Goal: Transaction & Acquisition: Download file/media

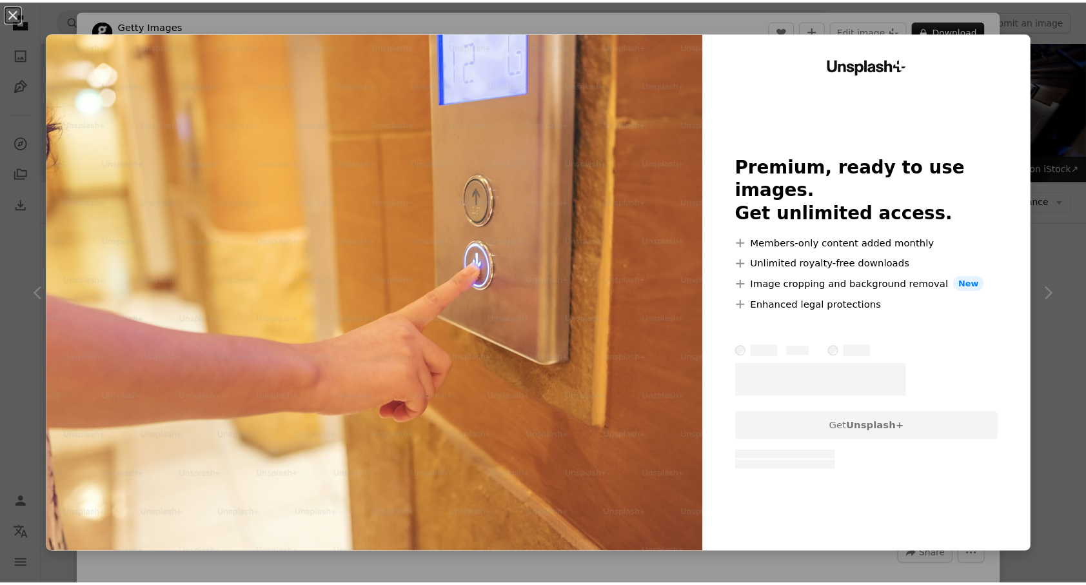
scroll to position [1677, 0]
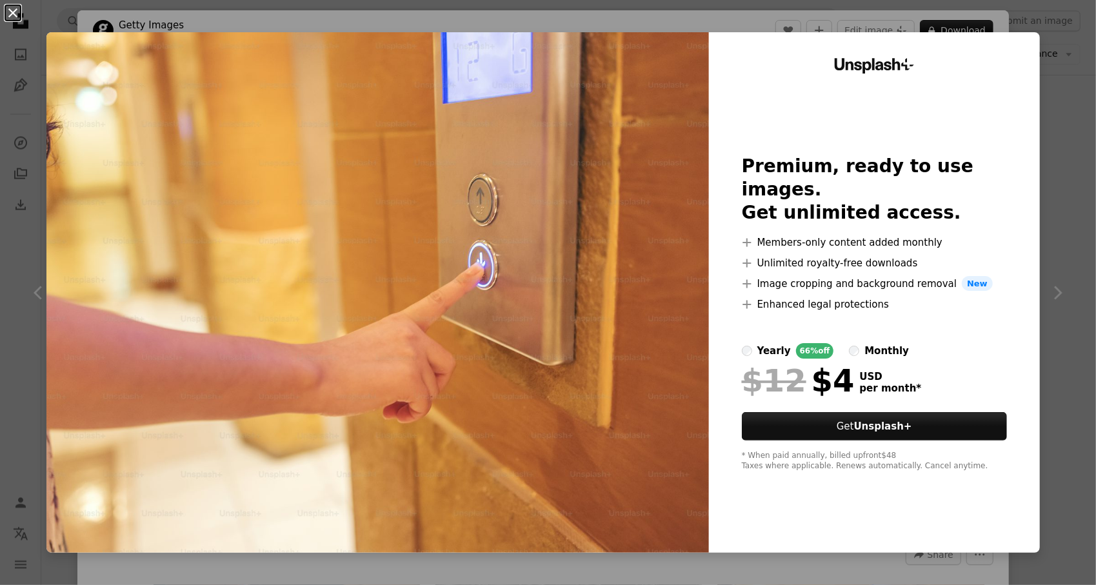
click at [14, 16] on button "An X shape" at bounding box center [12, 12] width 15 height 15
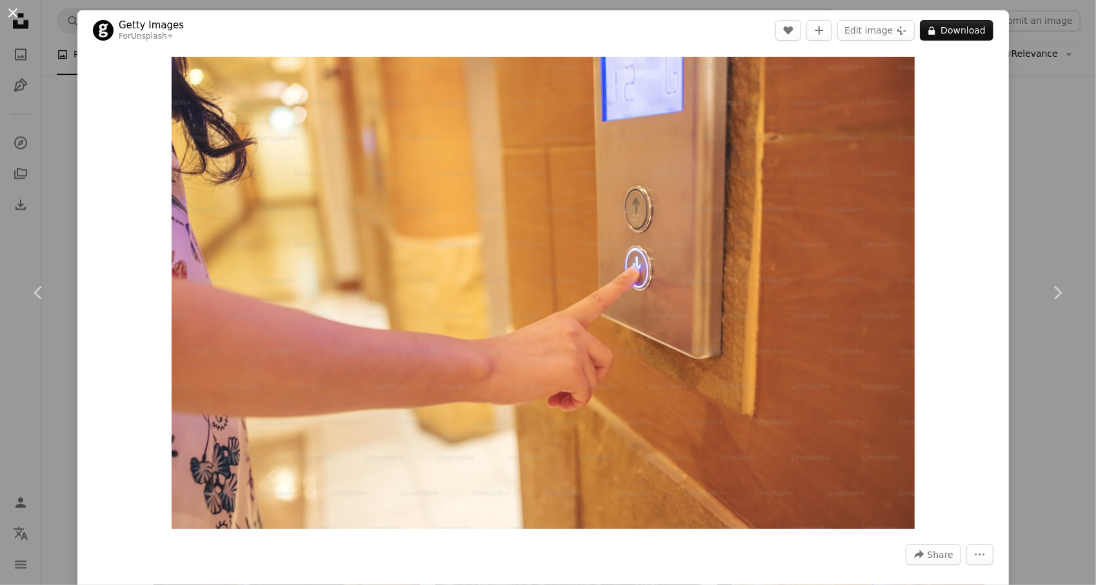
click at [15, 14] on button "An X shape" at bounding box center [12, 12] width 15 height 15
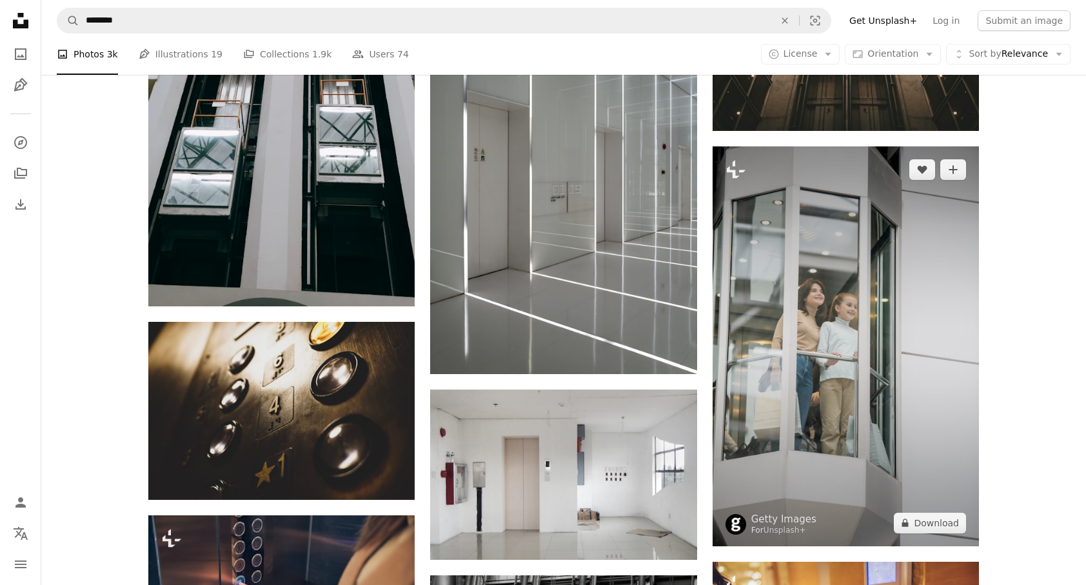
click at [811, 359] on img at bounding box center [846, 346] width 266 height 400
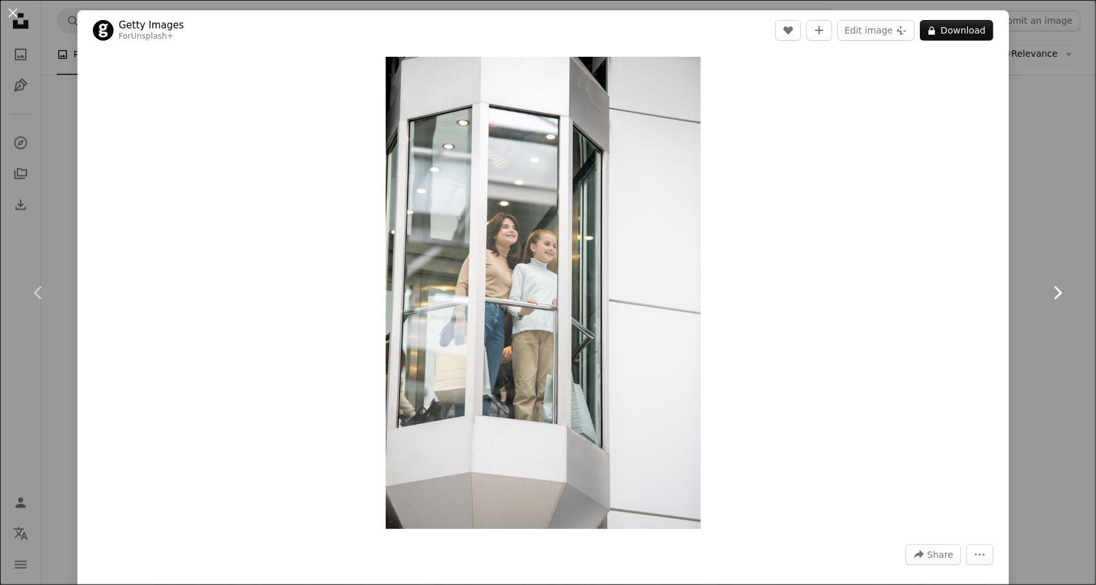
click at [1047, 295] on icon "Chevron right" at bounding box center [1057, 292] width 21 height 21
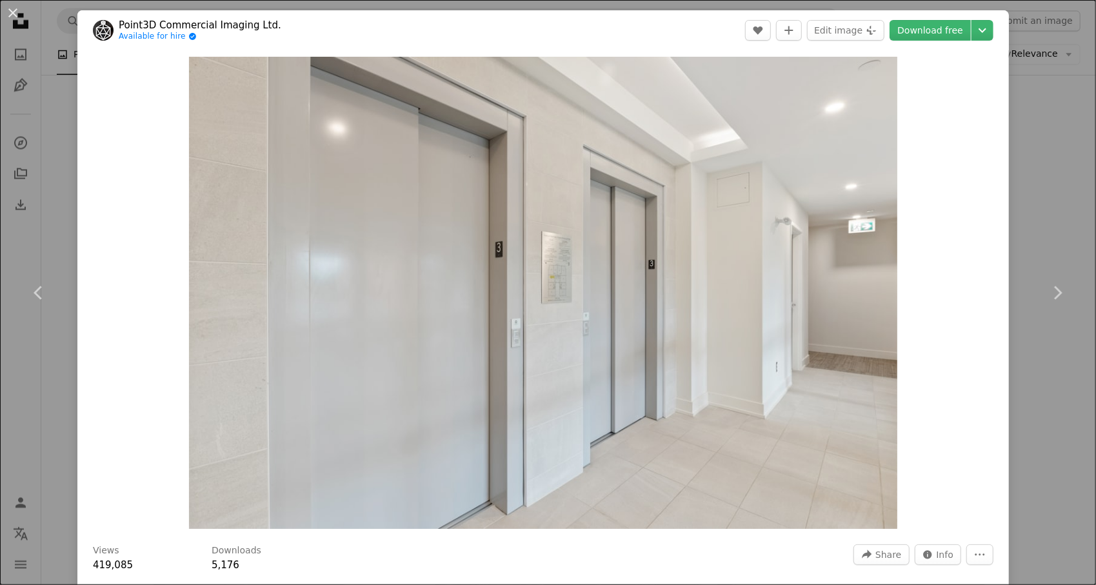
click at [1052, 191] on div "An X shape Chevron left Chevron right Point3D Commercial Imaging Ltd. Available…" at bounding box center [548, 292] width 1096 height 585
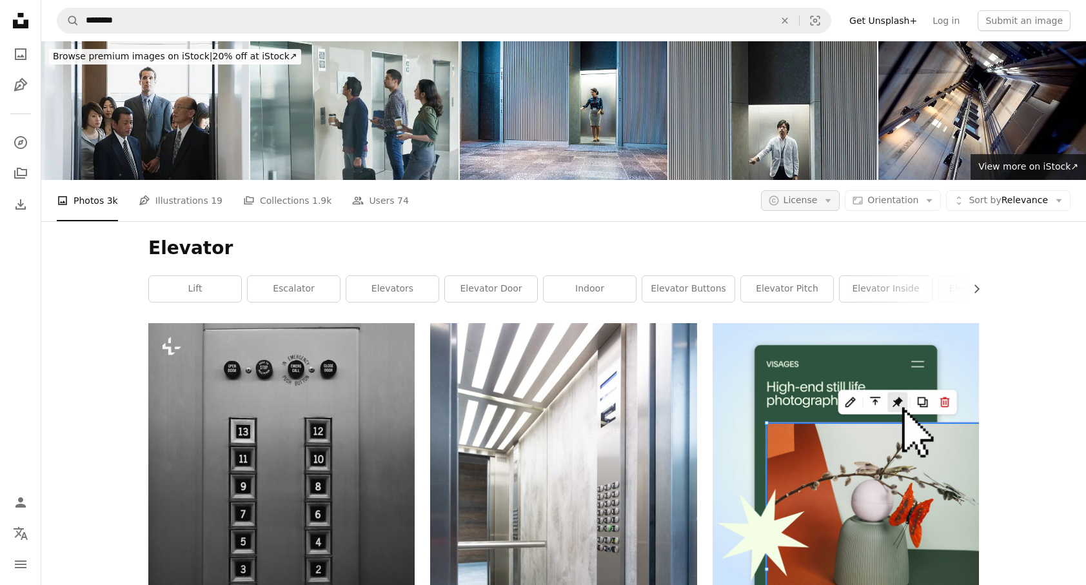
click at [806, 202] on span "License" at bounding box center [800, 200] width 34 height 10
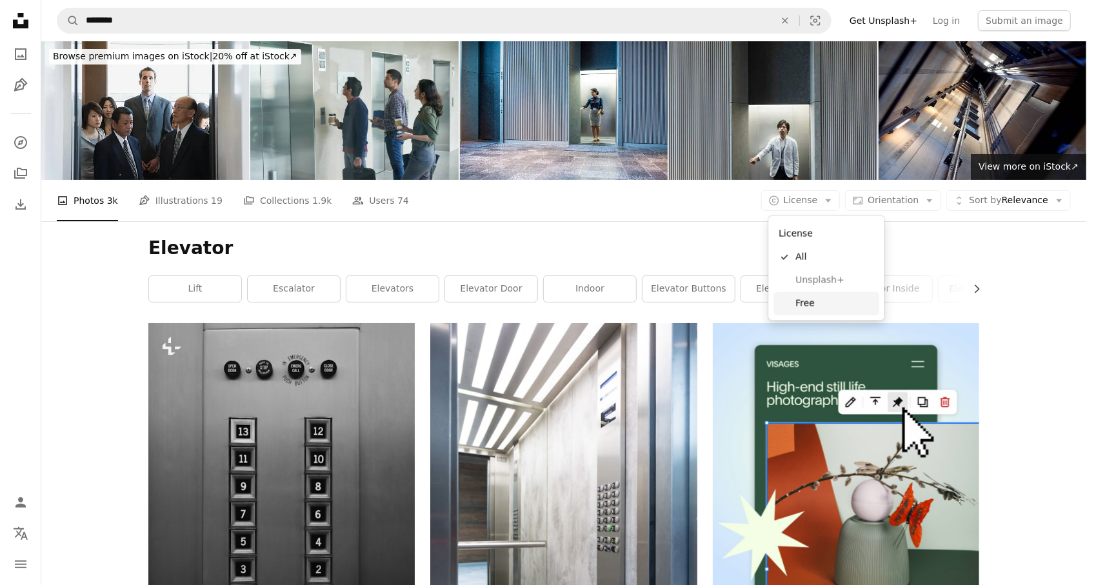
click at [809, 306] on span "Free" at bounding box center [834, 303] width 79 height 13
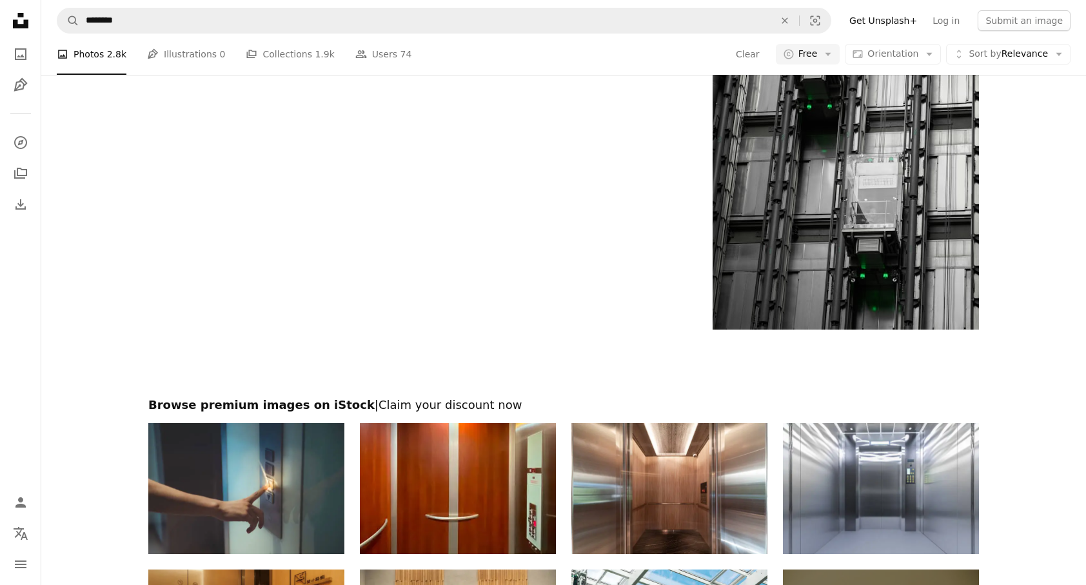
scroll to position [2321, 0]
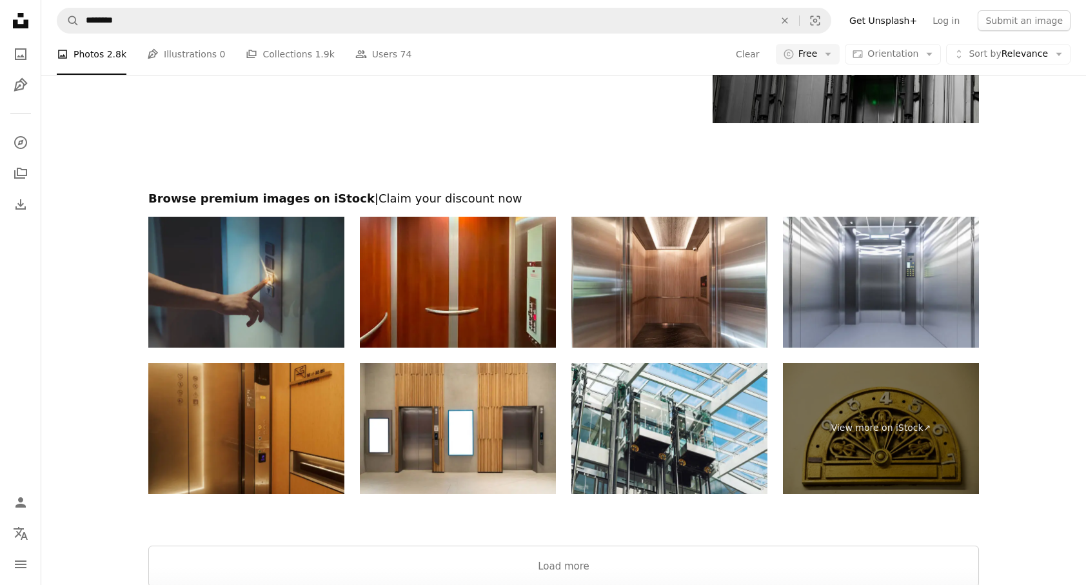
click at [230, 288] on img at bounding box center [246, 282] width 196 height 131
click at [214, 277] on img at bounding box center [246, 282] width 196 height 131
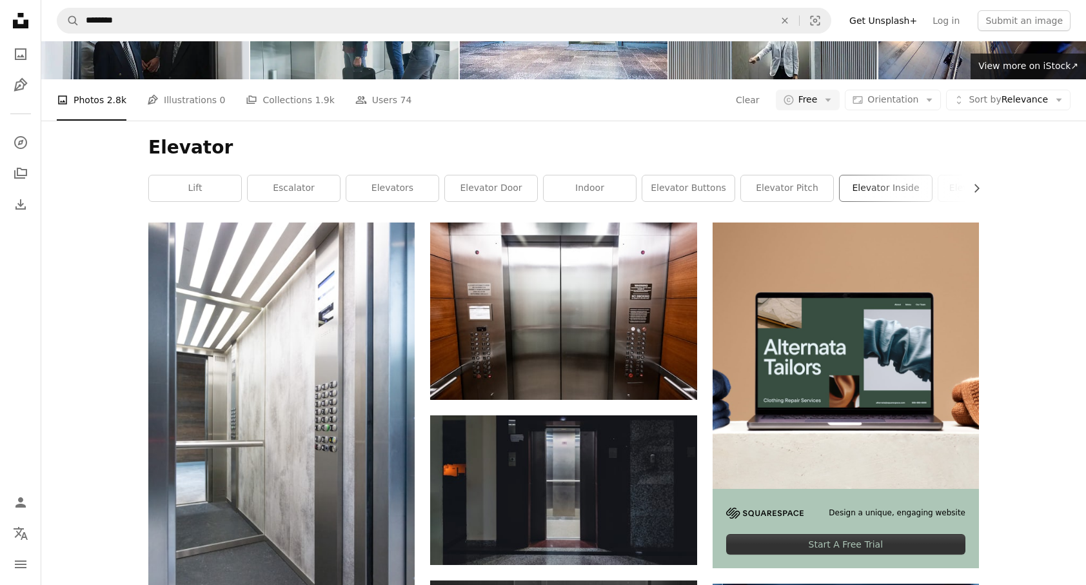
scroll to position [0, 0]
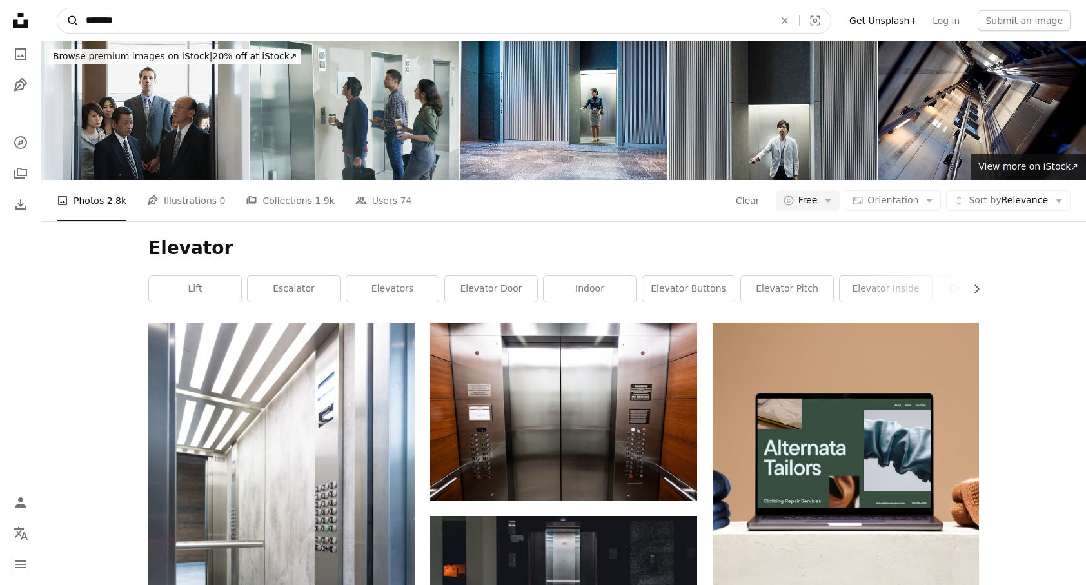
drag, startPoint x: 145, startPoint y: 20, endPoint x: 63, endPoint y: 20, distance: 82.5
click at [63, 20] on form "A magnifying glass ******** An X shape Visual search" at bounding box center [444, 21] width 774 height 26
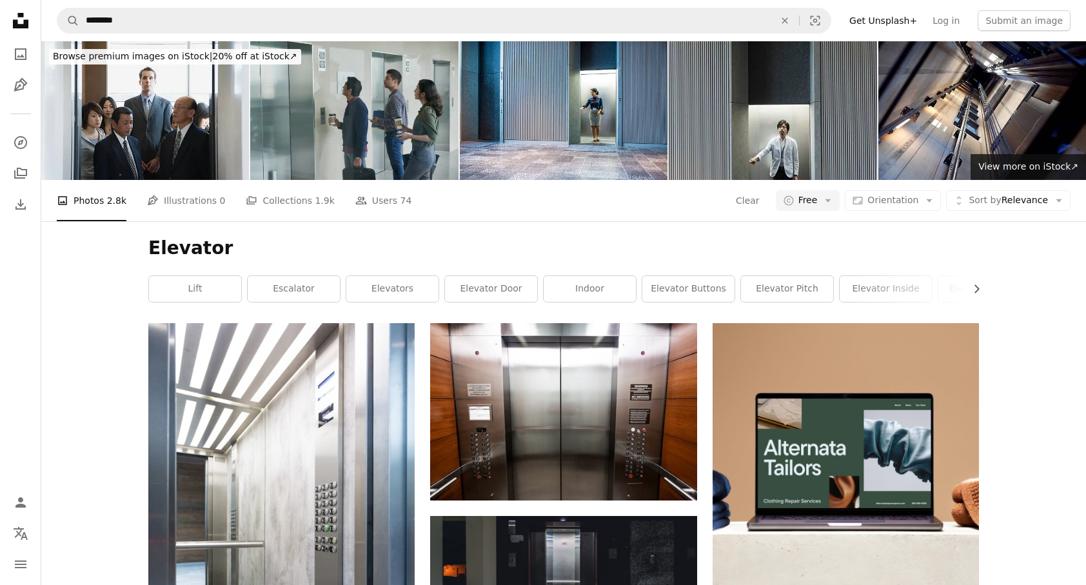
click at [373, 109] on img at bounding box center [354, 110] width 208 height 139
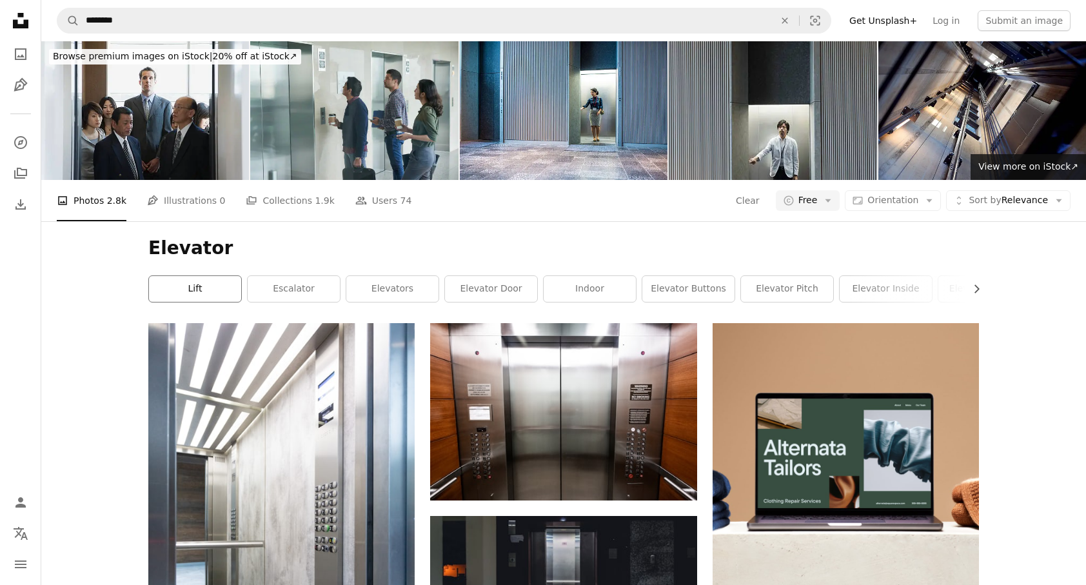
click at [193, 286] on link "lift" at bounding box center [195, 289] width 92 height 26
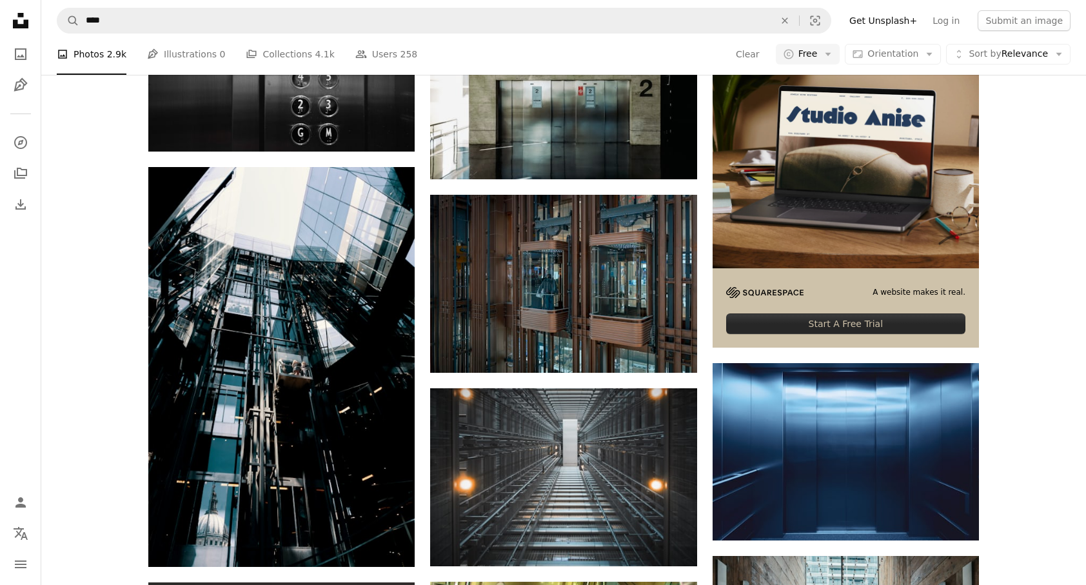
scroll to position [322, 0]
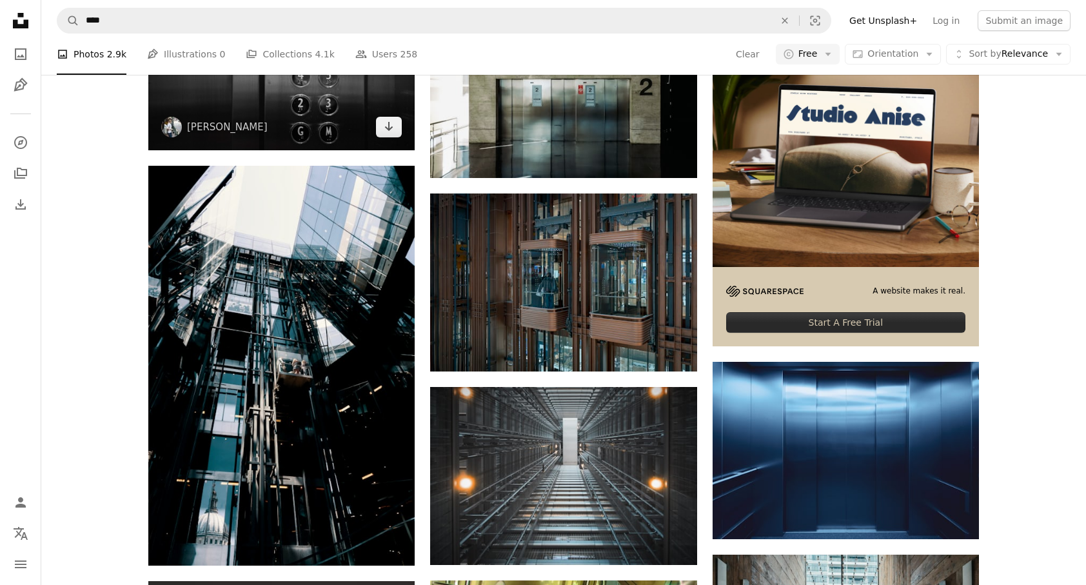
click at [321, 120] on img at bounding box center [281, 76] width 266 height 150
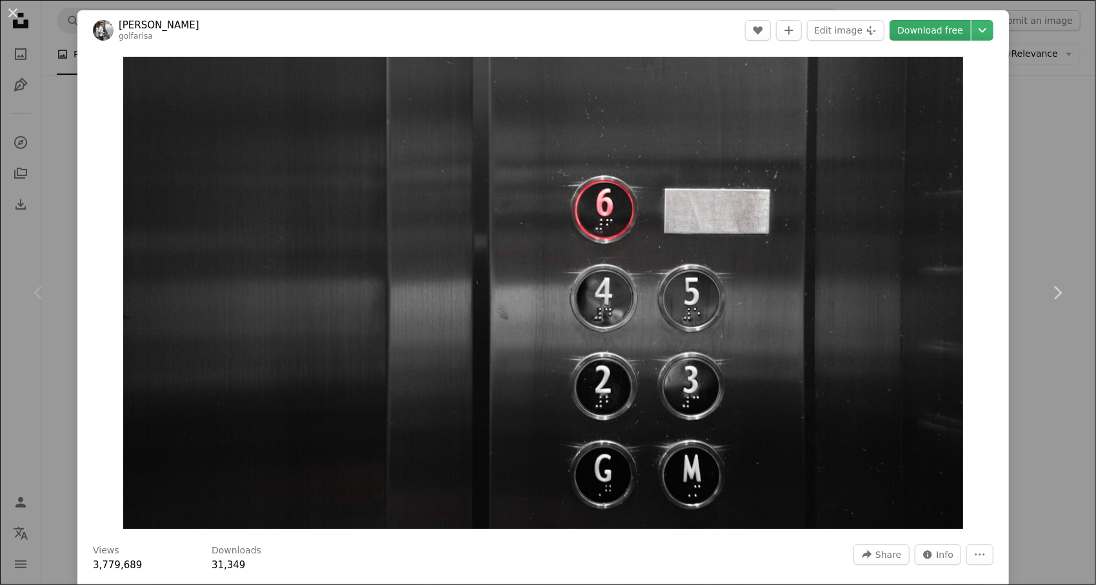
click at [910, 33] on link "Download free" at bounding box center [929, 30] width 81 height 21
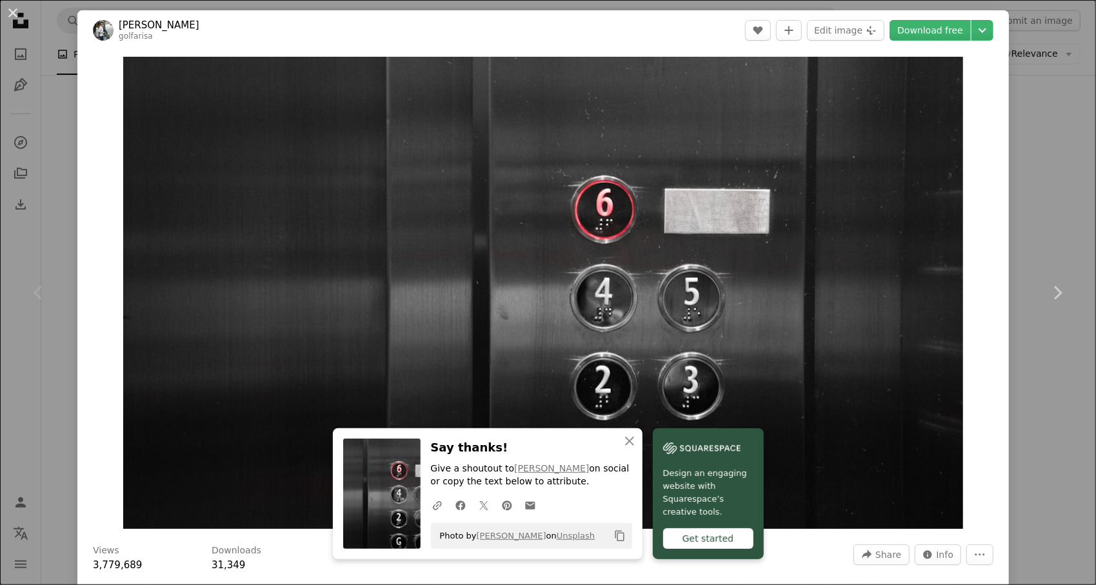
click at [1051, 177] on div "An X shape Chevron left Chevron right An X shape Close Say thanks! Give a shout…" at bounding box center [548, 292] width 1096 height 585
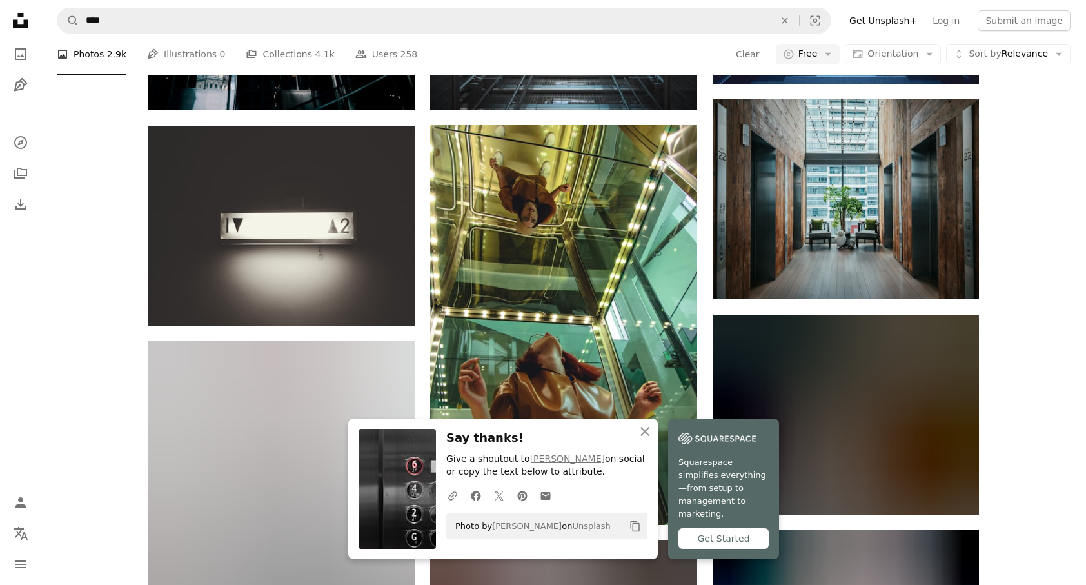
scroll to position [774, 0]
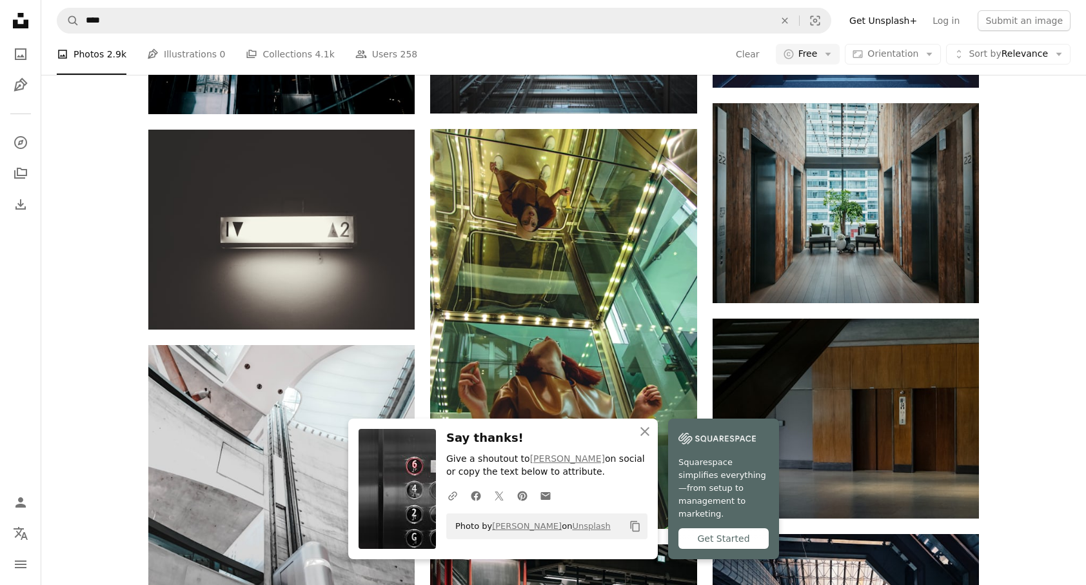
click at [648, 433] on icon "An X shape" at bounding box center [644, 431] width 15 height 15
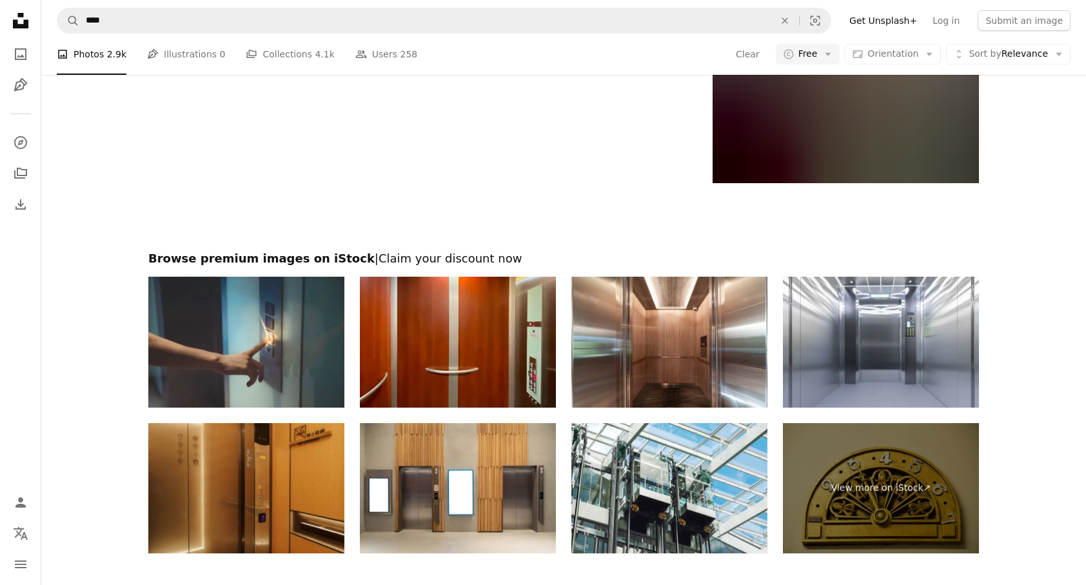
scroll to position [2257, 0]
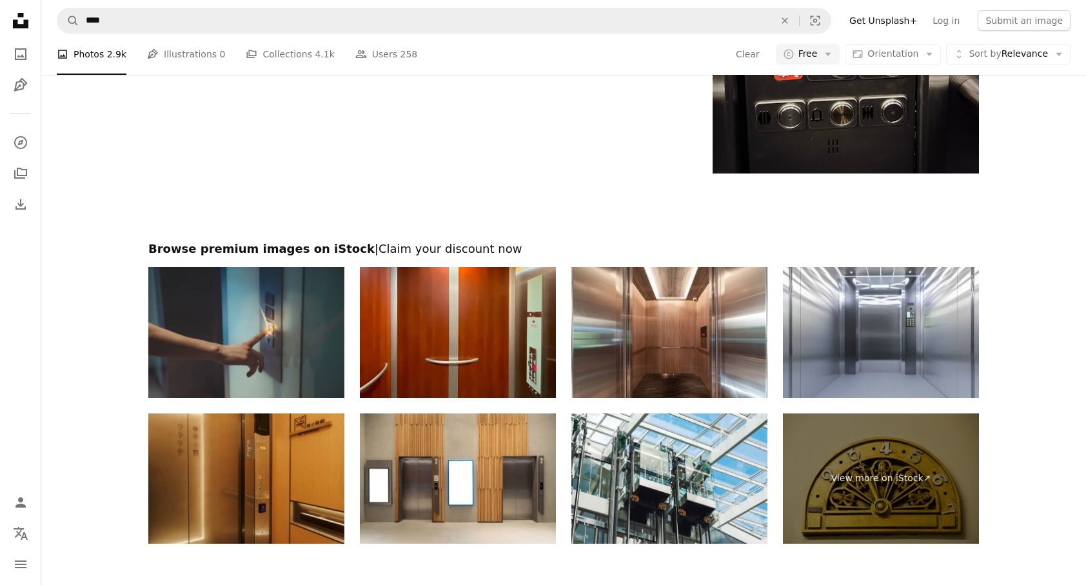
click at [214, 337] on img at bounding box center [246, 332] width 196 height 131
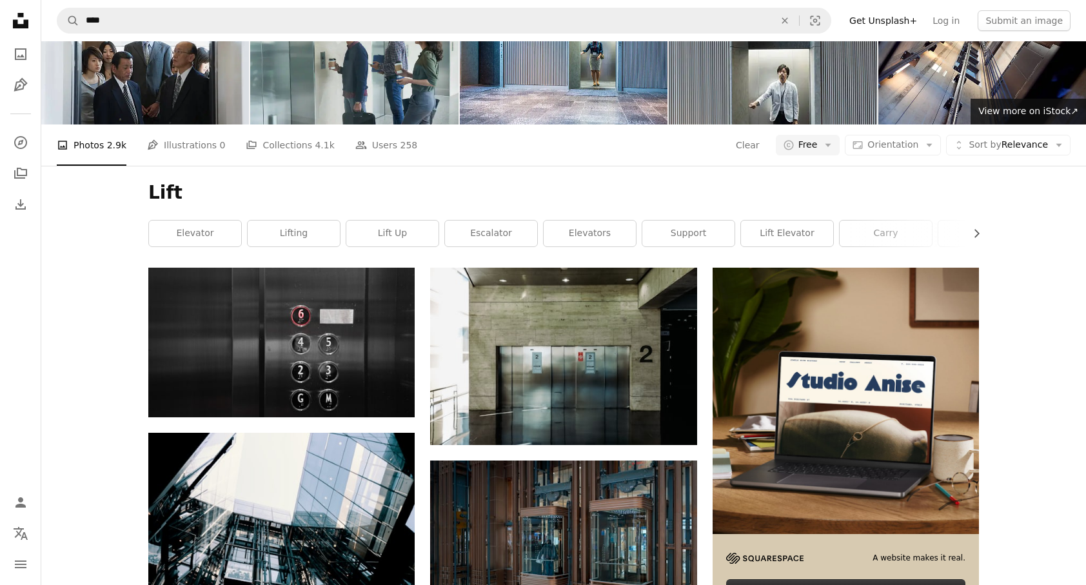
scroll to position [0, 0]
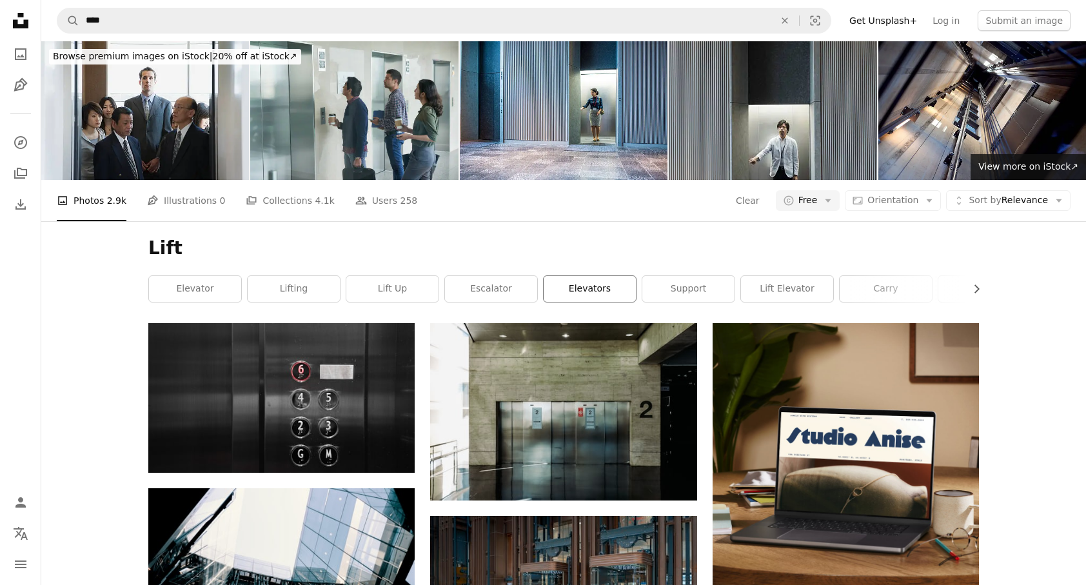
click at [615, 294] on link "elevators" at bounding box center [590, 289] width 92 height 26
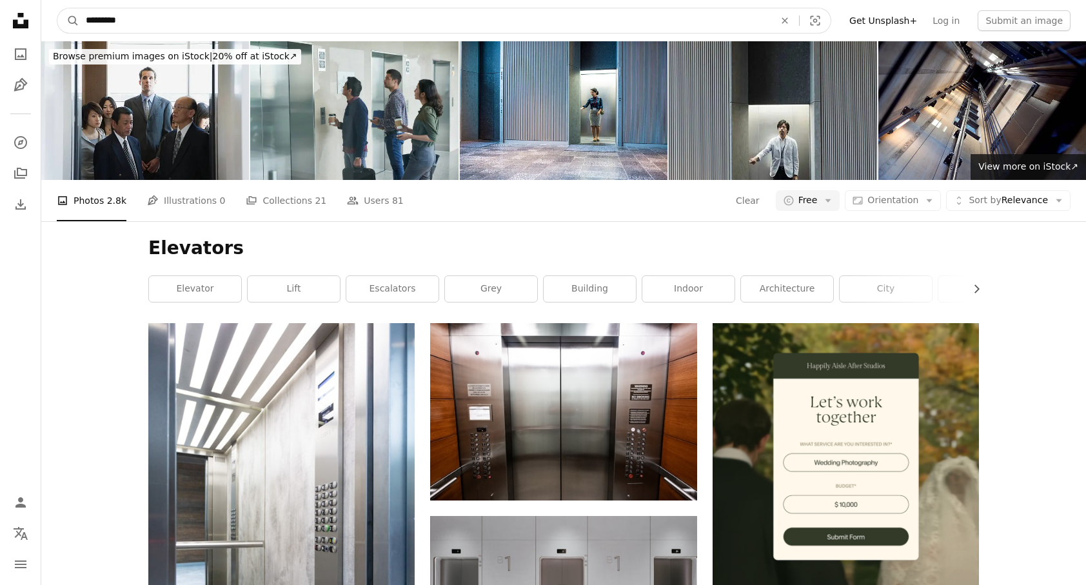
click at [199, 22] on input "*********" at bounding box center [424, 20] width 691 height 25
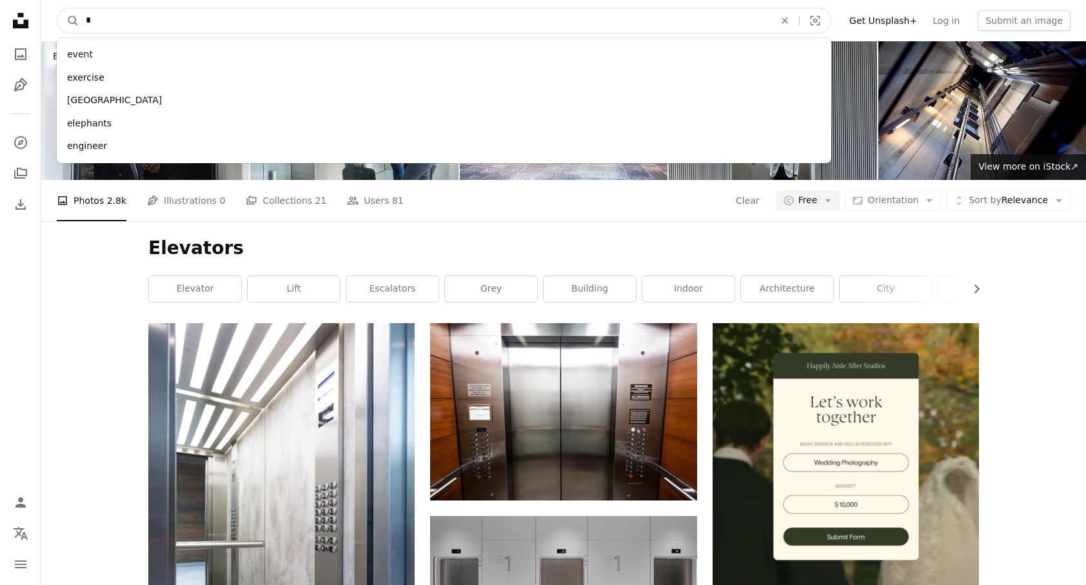
paste input "**********"
type input "**********"
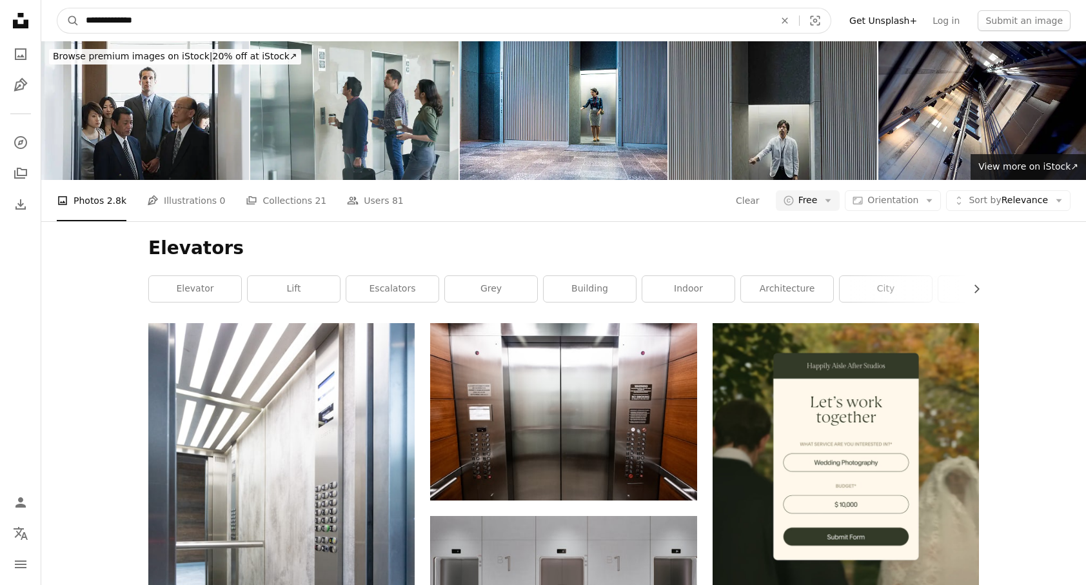
click button "A magnifying glass" at bounding box center [68, 20] width 22 height 25
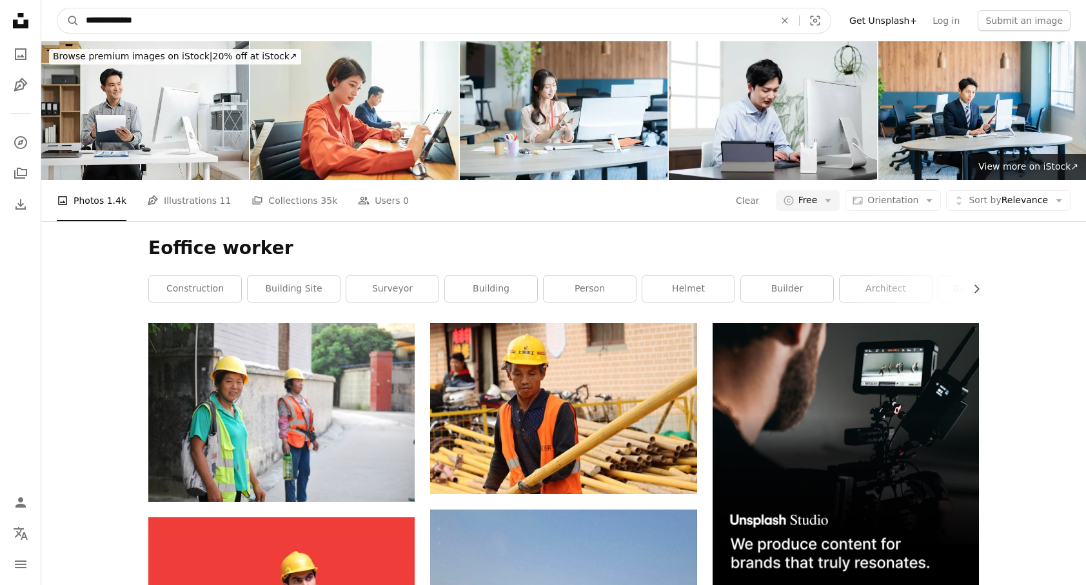
click at [92, 18] on input "**********" at bounding box center [424, 20] width 691 height 25
type input "**********"
click button "A magnifying glass" at bounding box center [68, 20] width 22 height 25
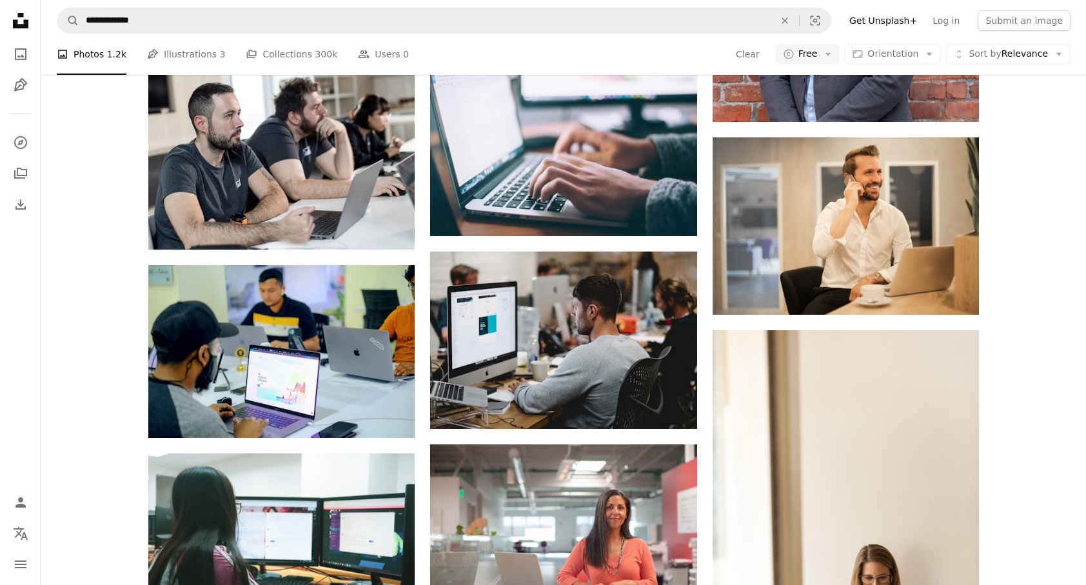
scroll to position [838, 0]
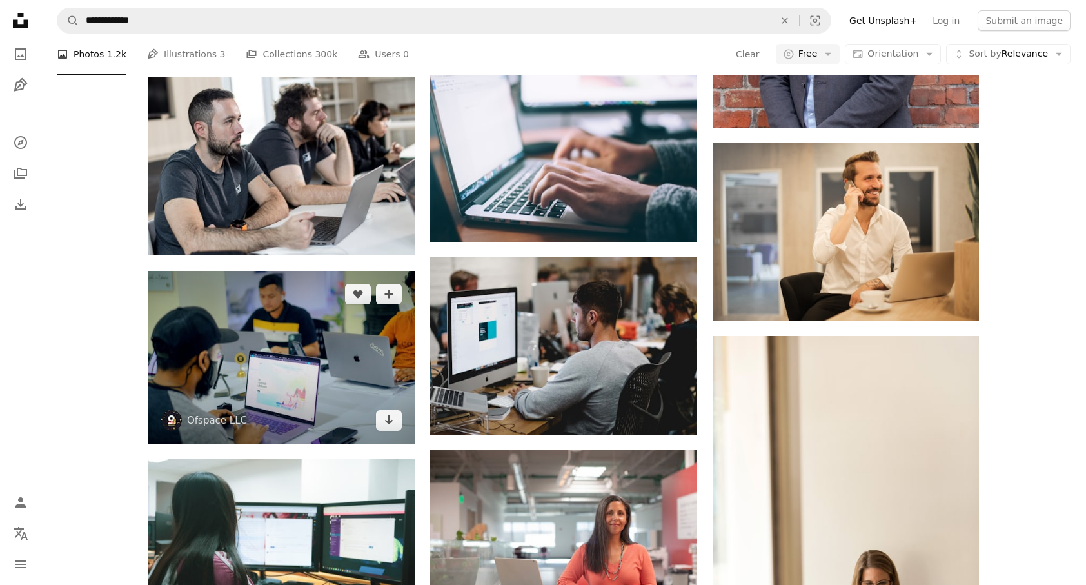
click at [273, 387] on img at bounding box center [281, 357] width 266 height 173
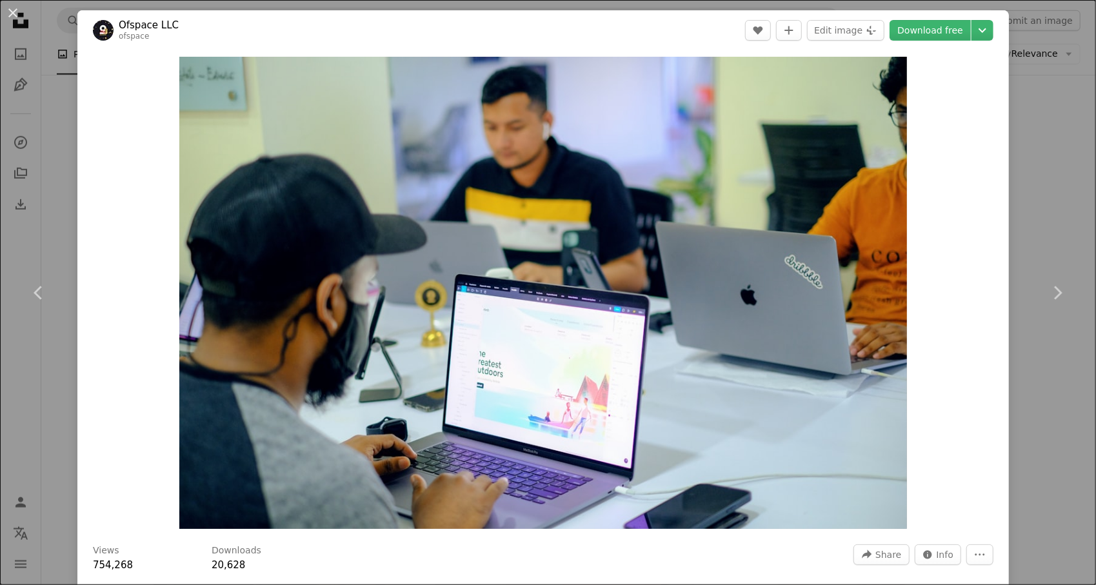
click at [1039, 188] on div "An X shape Chevron left Chevron right Ofspace LLC ofspace A heart A plus sign E…" at bounding box center [548, 292] width 1096 height 585
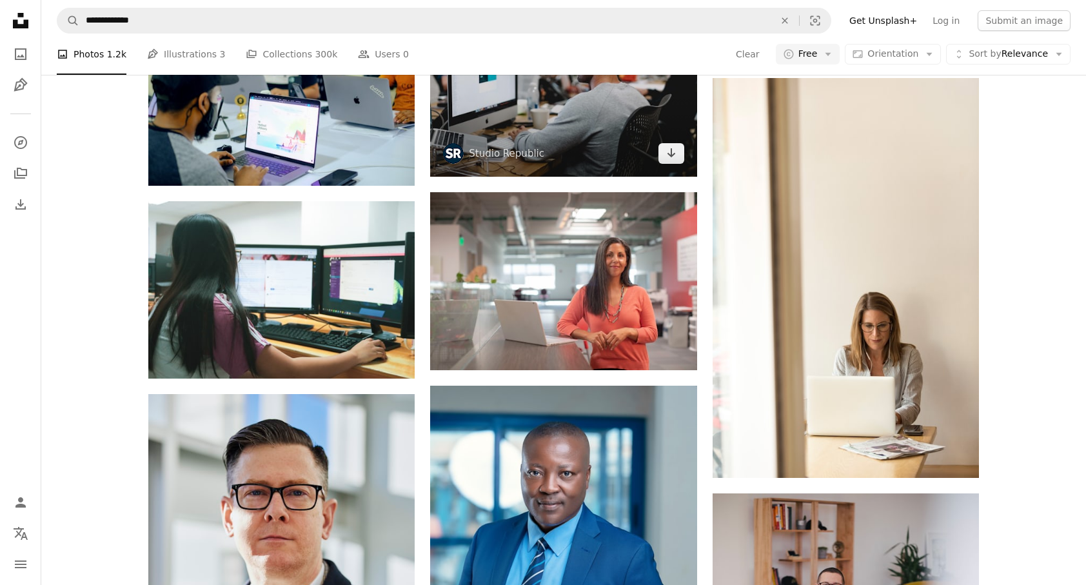
scroll to position [838, 0]
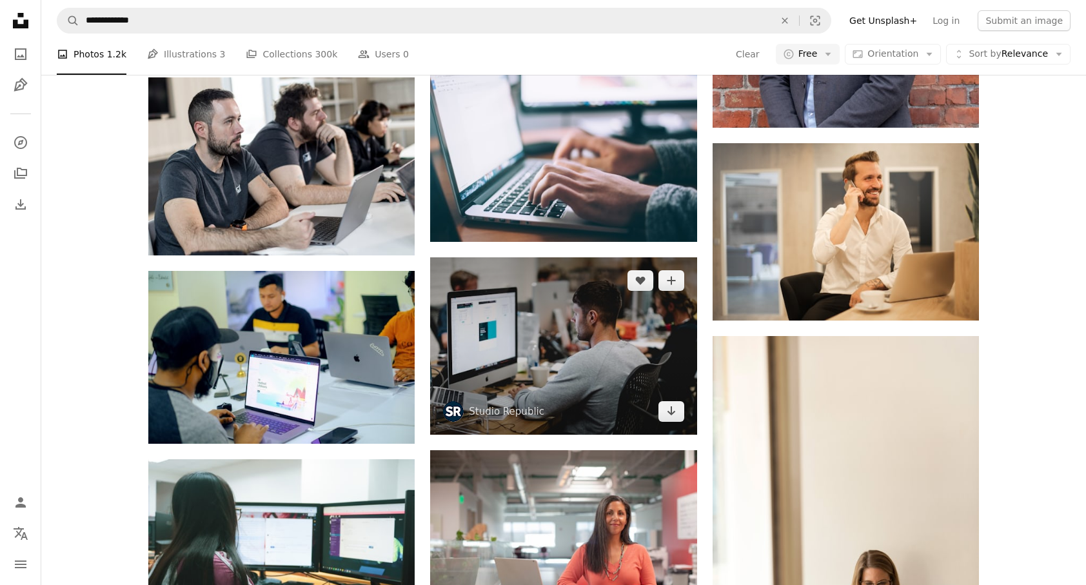
click at [537, 350] on img at bounding box center [563, 345] width 266 height 177
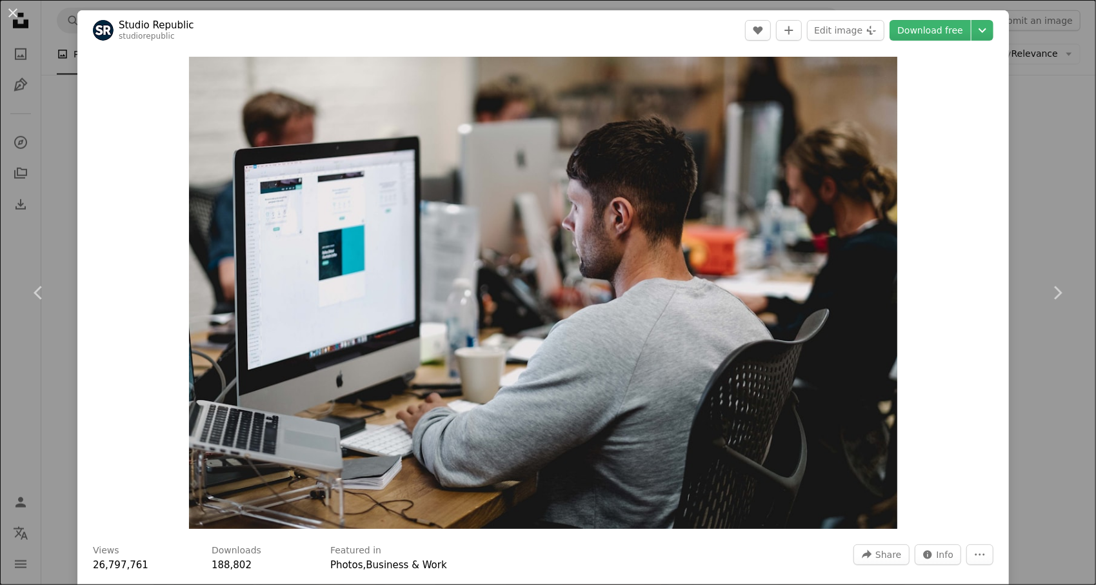
click at [1028, 153] on div "An X shape Chevron left Chevron right Studio Republic studiorepublic A heart A …" at bounding box center [548, 292] width 1096 height 585
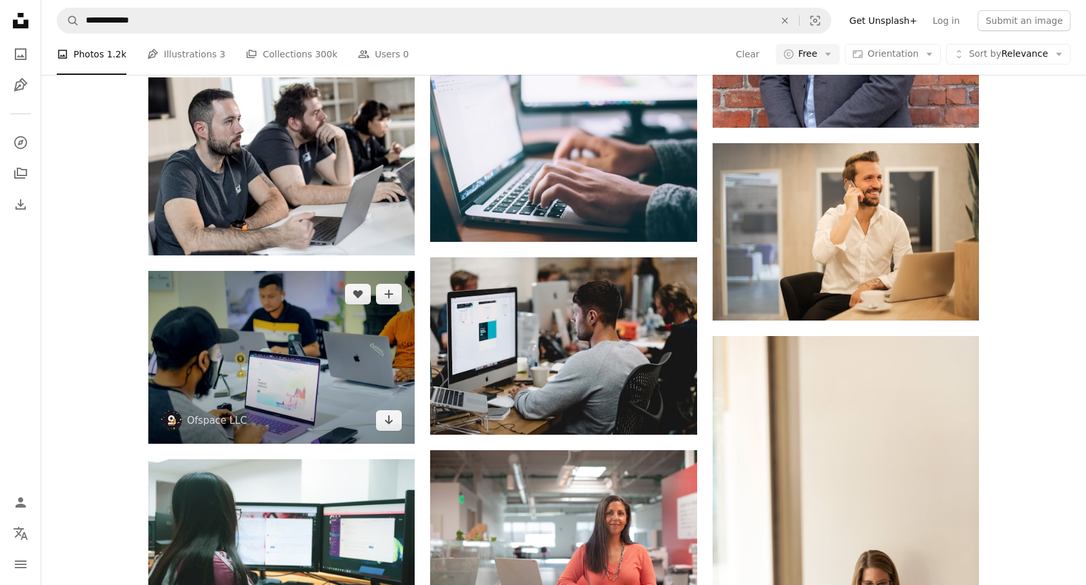
click at [293, 351] on img at bounding box center [281, 357] width 266 height 173
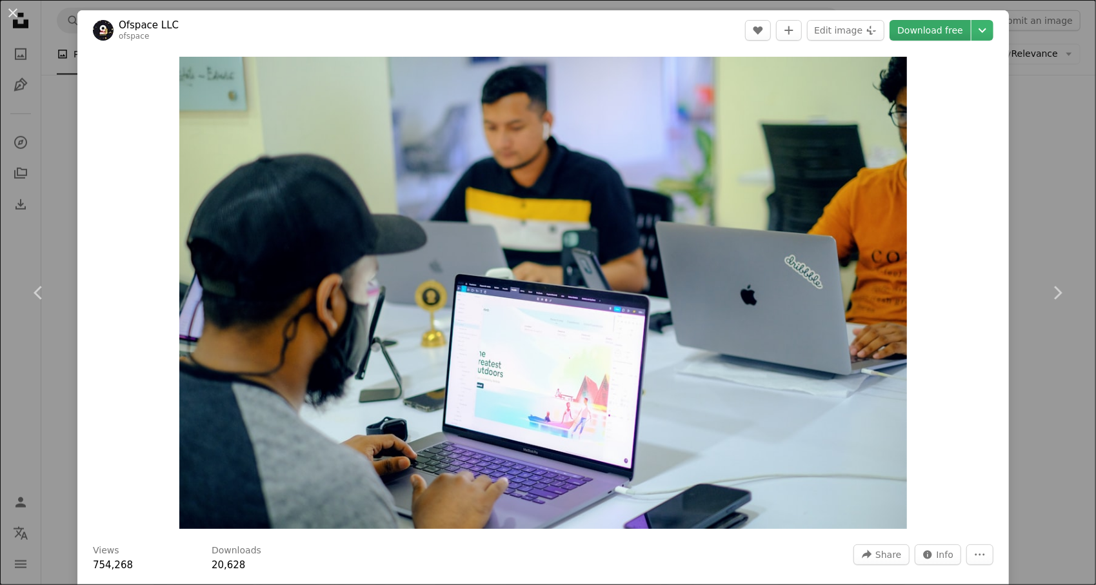
click at [926, 35] on link "Download free" at bounding box center [929, 30] width 81 height 21
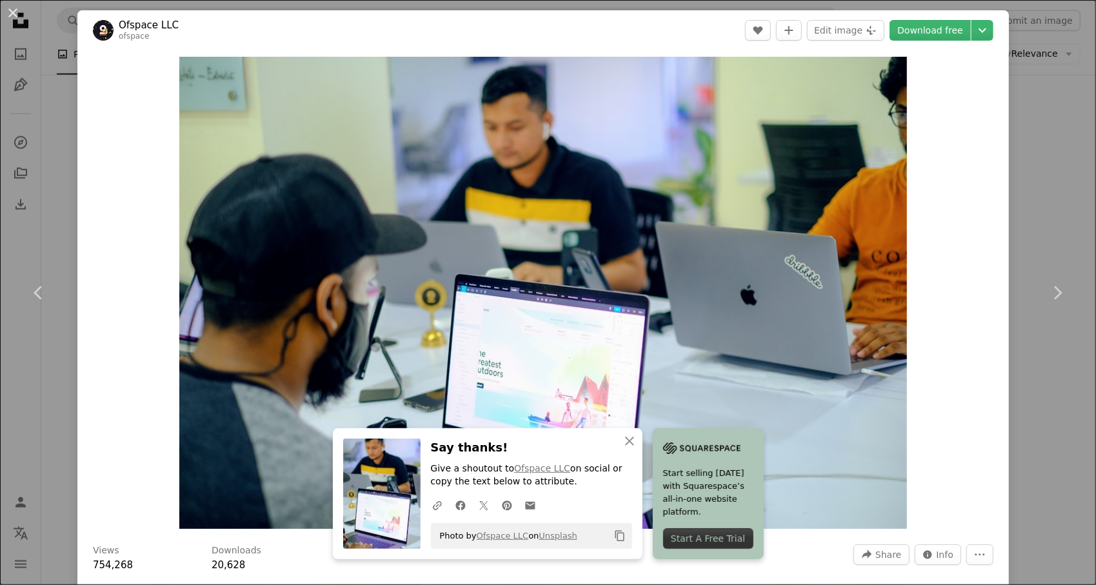
click at [1035, 227] on div "An X shape Chevron left Chevron right An X shape Close Say thanks! Give a shout…" at bounding box center [548, 292] width 1096 height 585
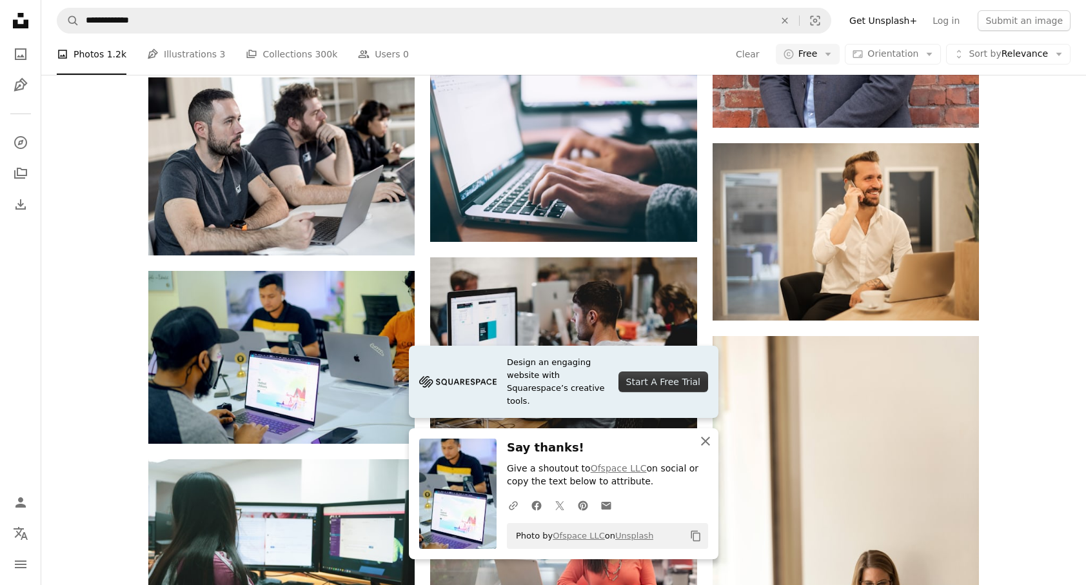
click at [704, 440] on icon "button" at bounding box center [705, 441] width 9 height 9
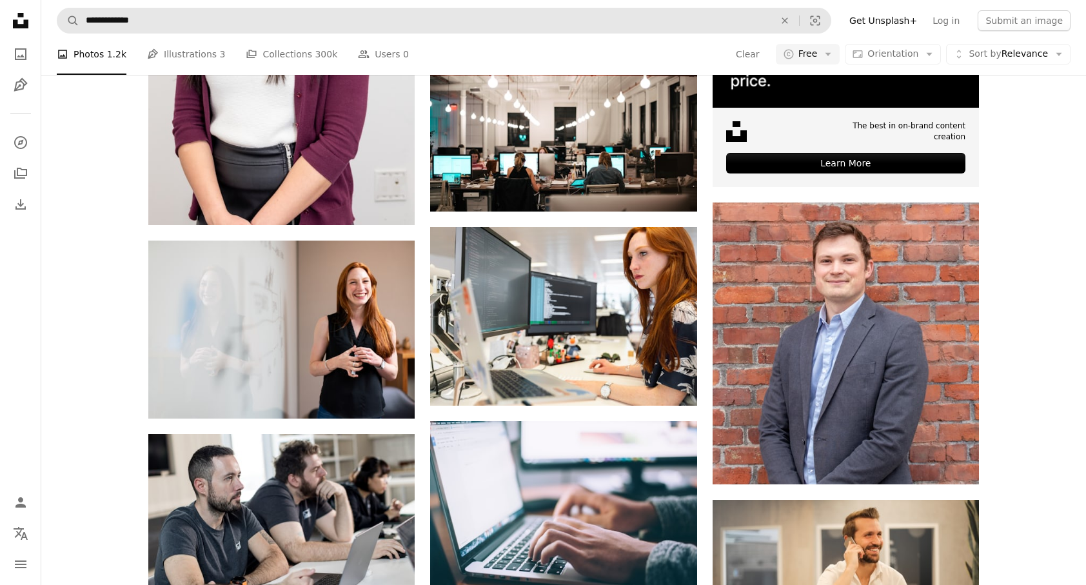
scroll to position [451, 0]
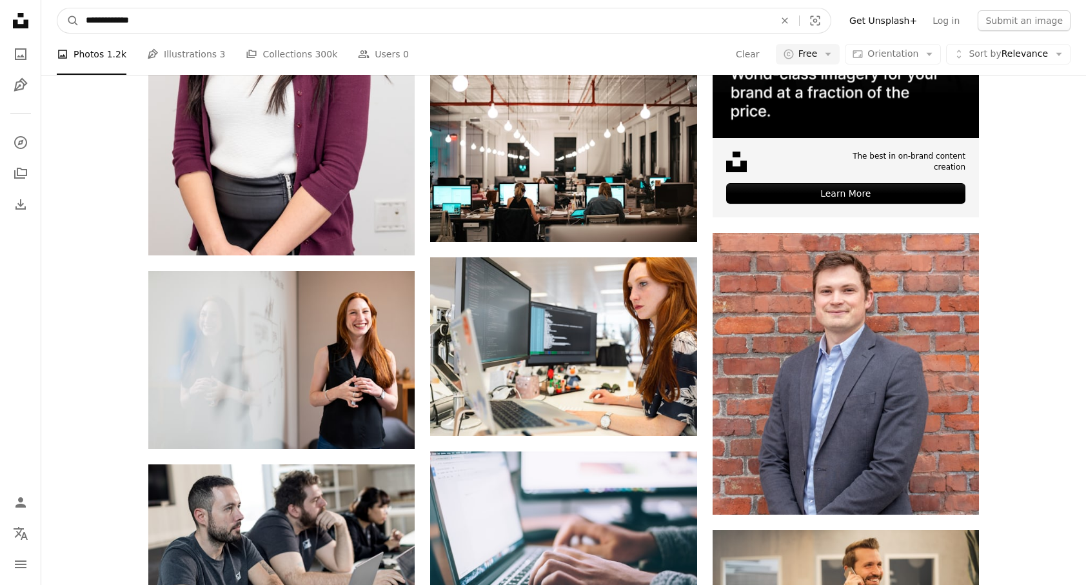
drag, startPoint x: 62, startPoint y: 18, endPoint x: 43, endPoint y: 21, distance: 18.9
click at [43, 21] on nav "**********" at bounding box center [563, 20] width 1045 height 41
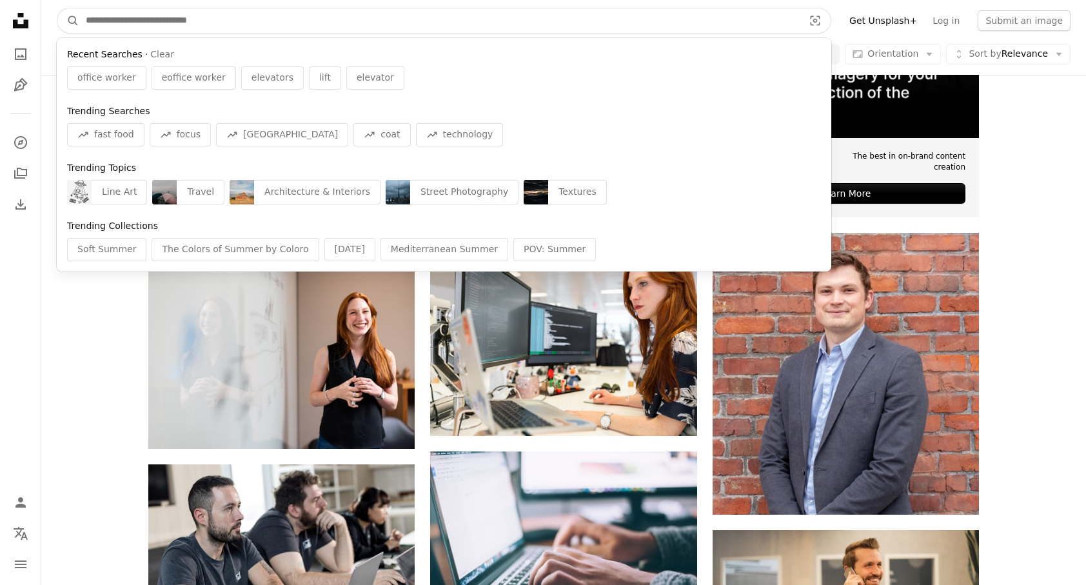
paste input "**********"
type input "**********"
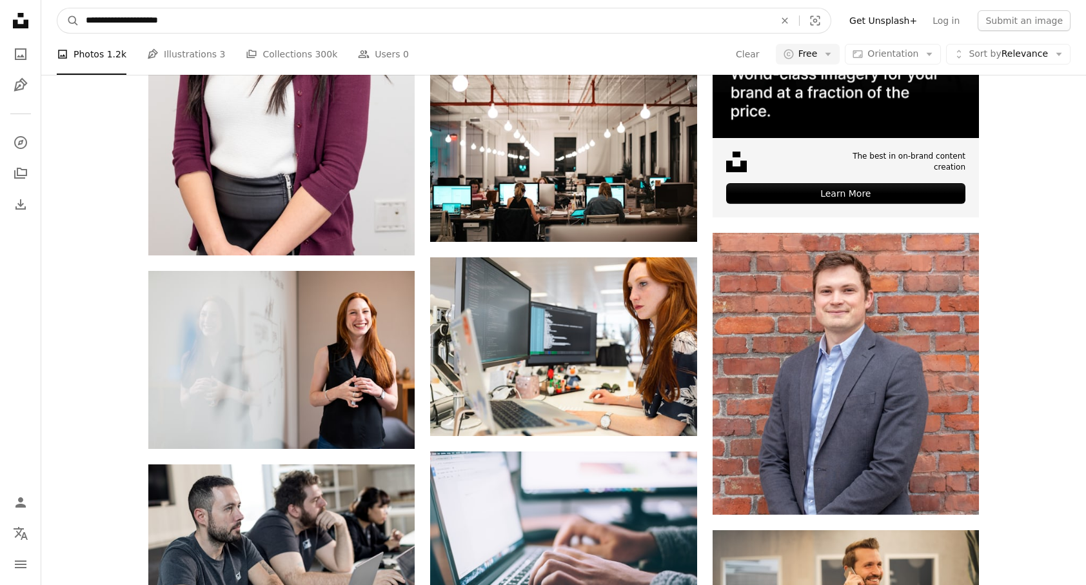
click button "A magnifying glass" at bounding box center [68, 20] width 22 height 25
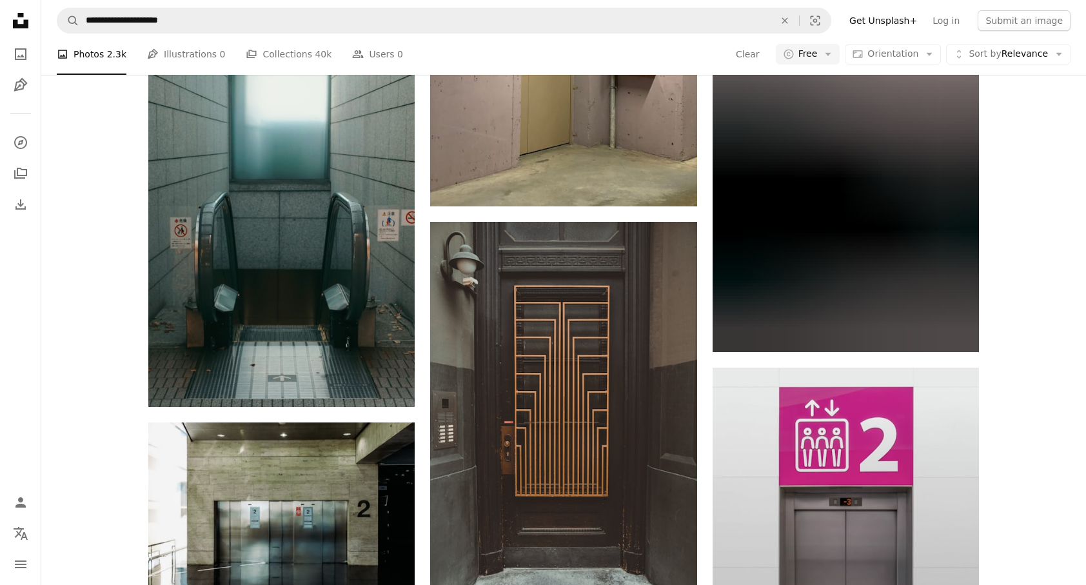
scroll to position [1548, 0]
